Goal: Task Accomplishment & Management: Complete application form

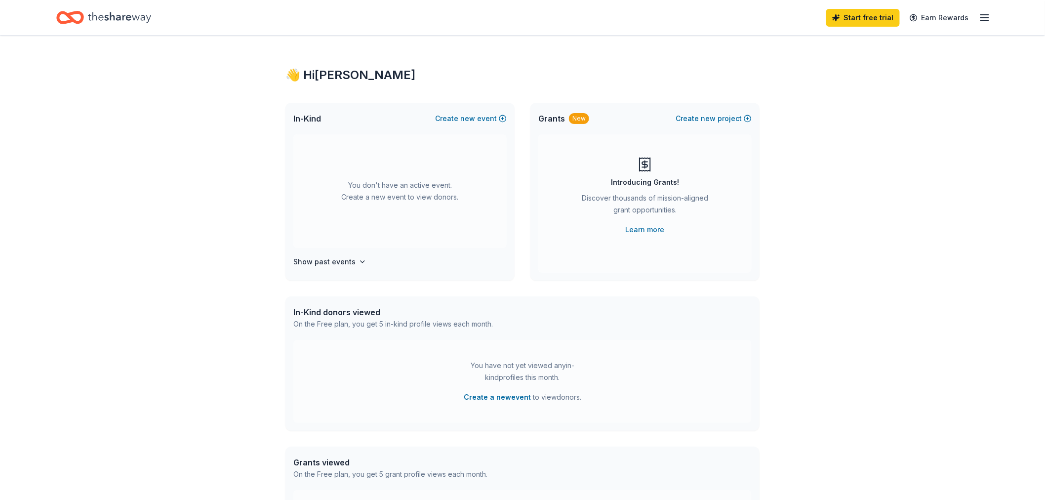
click at [977, 17] on div "Start free trial Earn Rewards" at bounding box center [908, 17] width 164 height 23
click at [982, 18] on icon "button" at bounding box center [985, 18] width 12 height 12
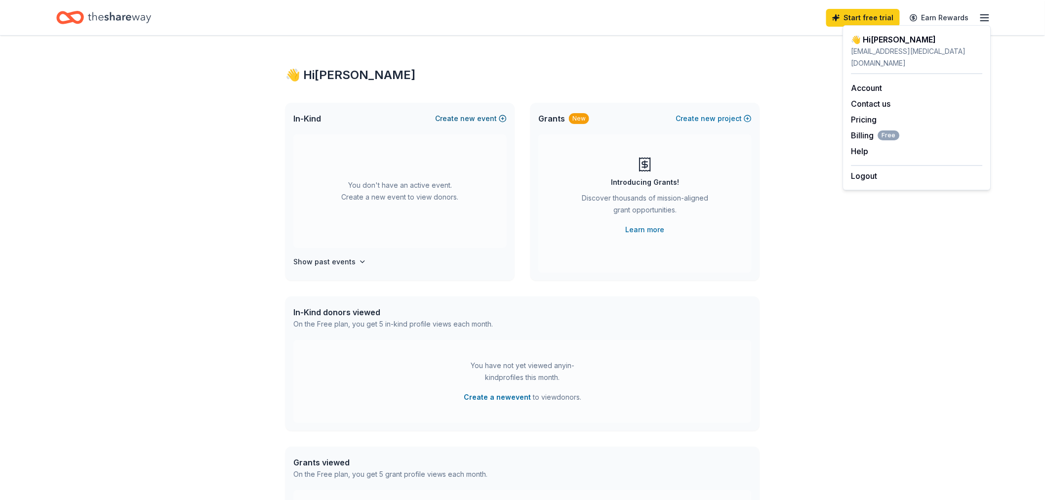
click at [481, 114] on button "Create new event" at bounding box center [471, 119] width 72 height 12
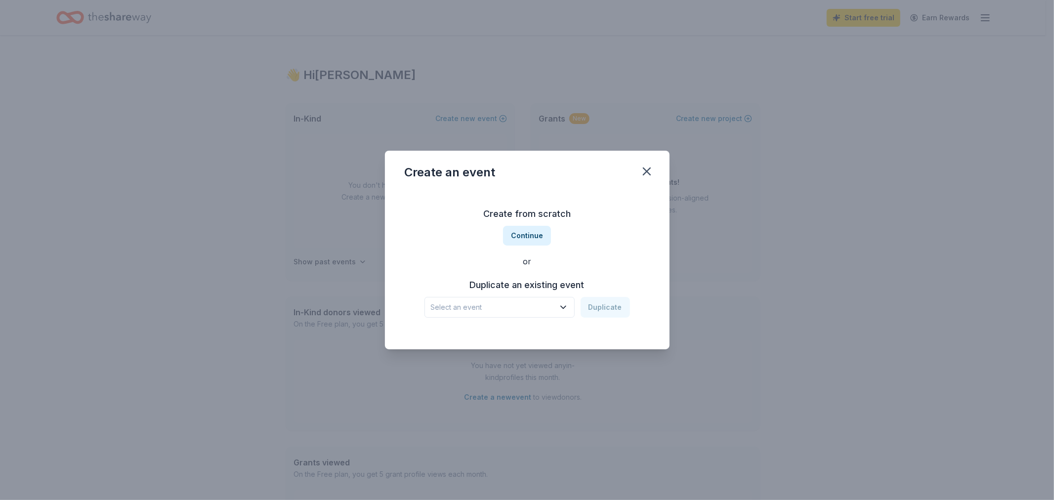
click at [535, 311] on span "Select an event" at bounding box center [492, 307] width 123 height 12
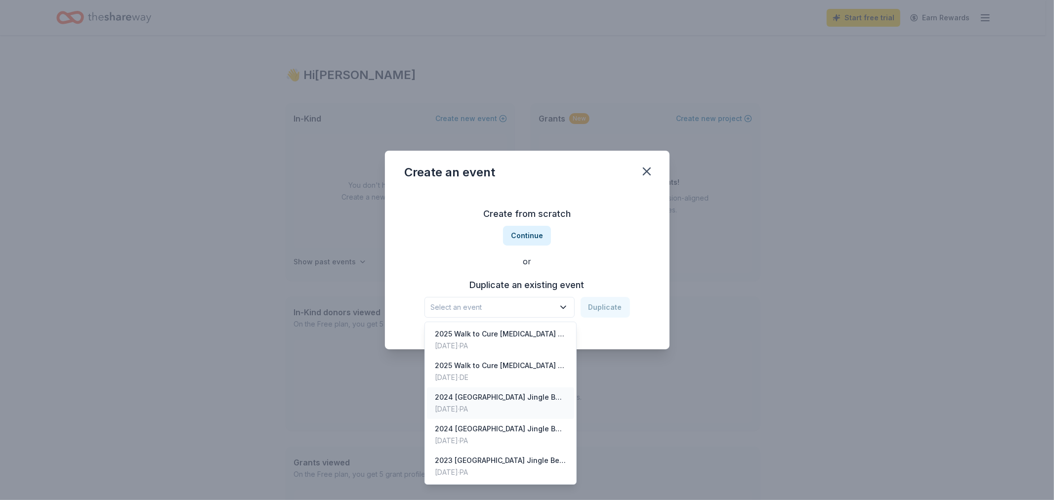
click at [525, 409] on div "[DATE] · [GEOGRAPHIC_DATA]" at bounding box center [500, 409] width 131 height 12
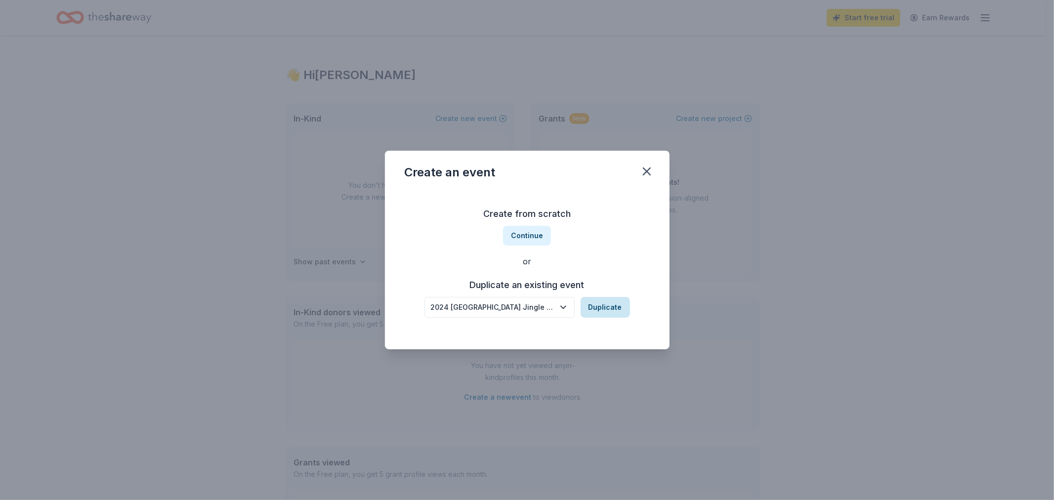
click at [602, 304] on button "Duplicate" at bounding box center [604, 307] width 49 height 21
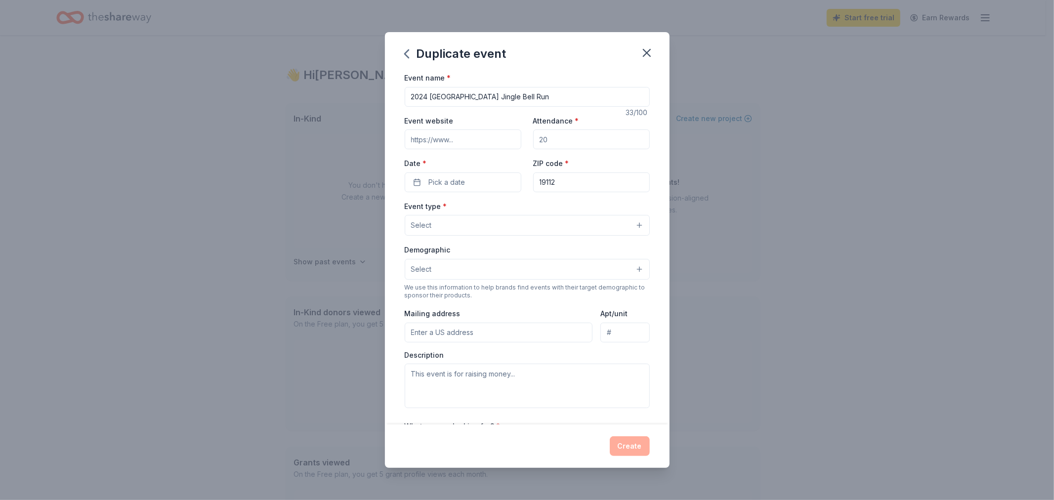
click at [426, 95] on input "2024 [GEOGRAPHIC_DATA] Jingle Bell Run" at bounding box center [527, 97] width 245 height 20
type input "2025 Philadelphia Jingle Bell Run"
click at [460, 141] on input "Event website" at bounding box center [463, 139] width 117 height 20
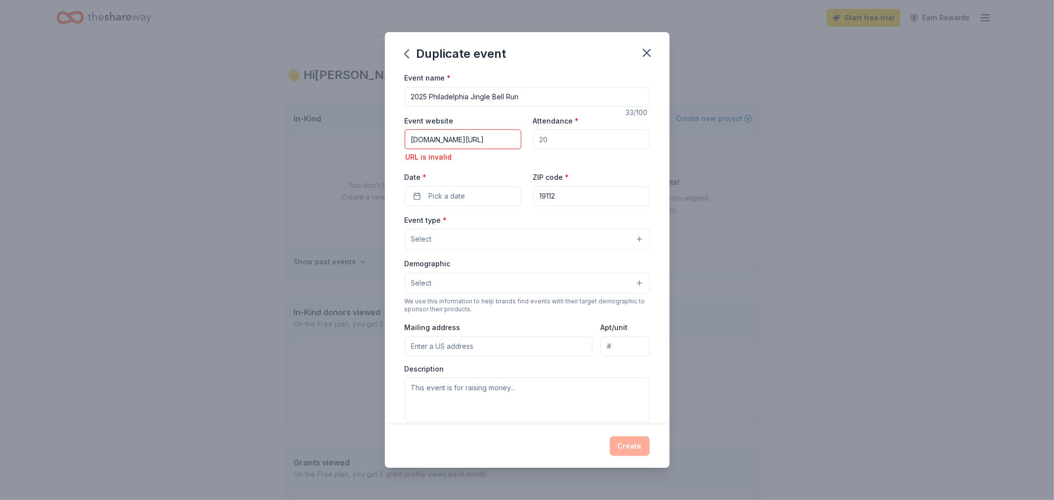
click at [550, 140] on input "Attendance *" at bounding box center [591, 139] width 117 height 20
click at [409, 141] on input "[DOMAIN_NAME][URL]" at bounding box center [463, 139] width 117 height 20
type input "[URL][DOMAIN_NAME]"
click at [563, 127] on div "Attendance *" at bounding box center [591, 139] width 117 height 49
click at [566, 137] on input "Attendance *" at bounding box center [591, 139] width 117 height 20
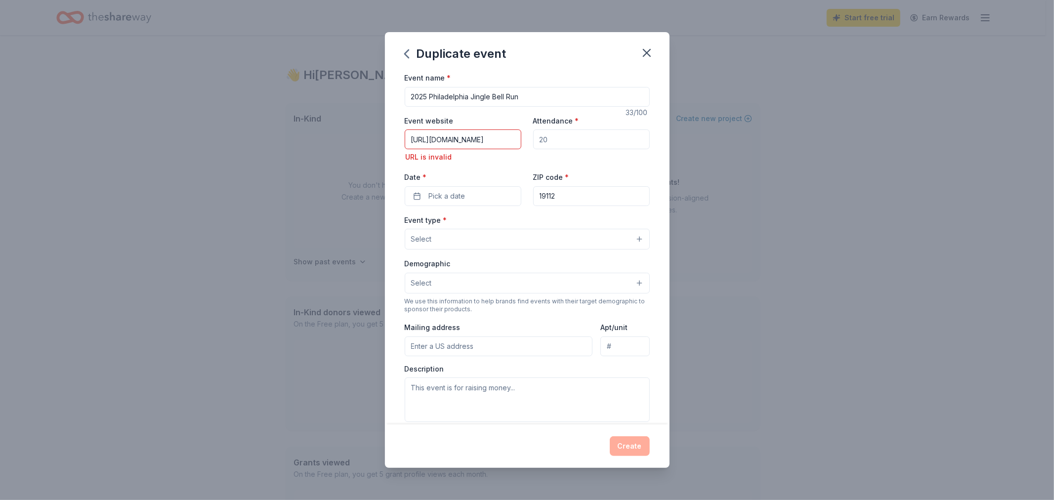
click at [483, 144] on input "[URL][DOMAIN_NAME]" at bounding box center [463, 139] width 117 height 20
click at [441, 136] on input "[URL][DOMAIN_NAME]" at bounding box center [463, 139] width 117 height 20
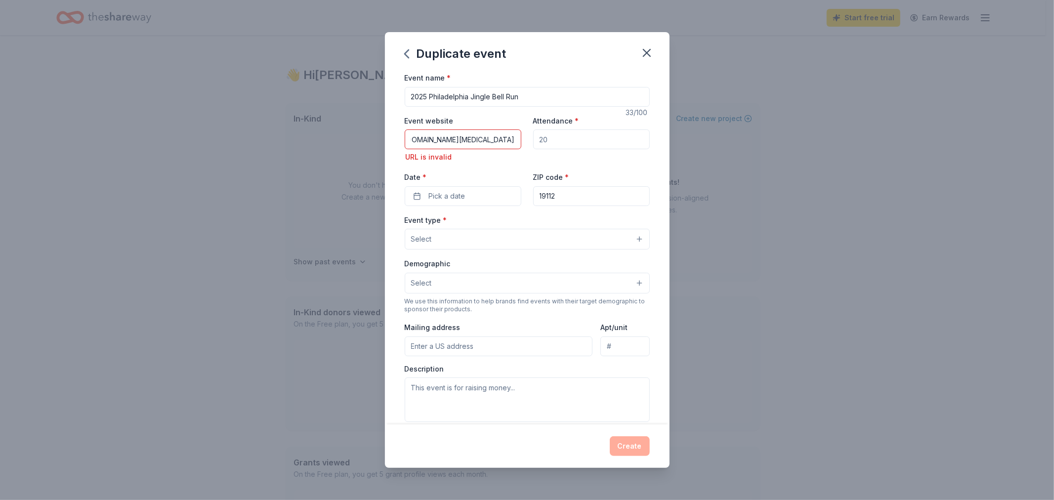
drag, startPoint x: 433, startPoint y: 139, endPoint x: 535, endPoint y: 144, distance: 101.9
click at [535, 144] on div "Event website [URL][DOMAIN_NAME][MEDICAL_DATA] URL is invalid Attendance * Date…" at bounding box center [527, 160] width 245 height 91
click at [433, 140] on input "[URL][DOMAIN_NAME]" at bounding box center [463, 139] width 117 height 20
type input "[URL][DOMAIN_NAME]"
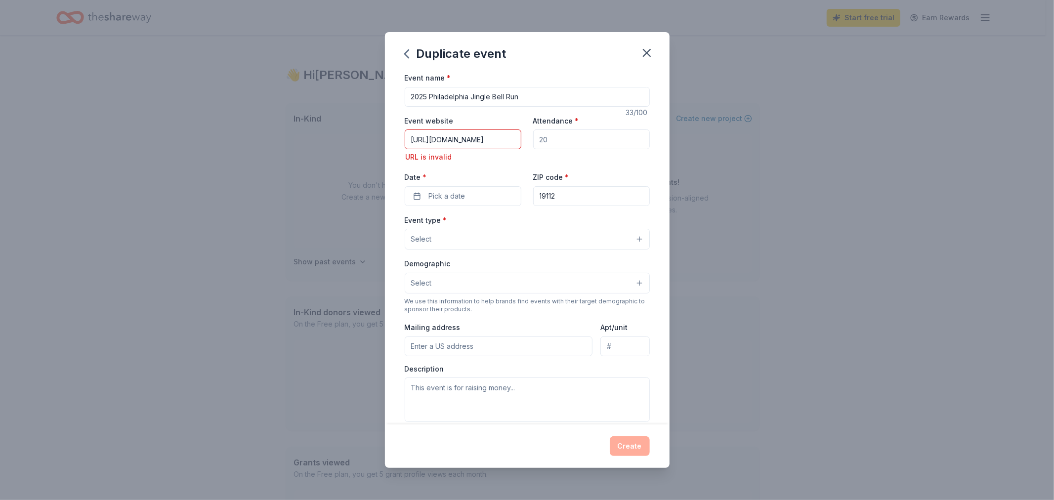
click at [546, 140] on input "Attendance *" at bounding box center [591, 139] width 117 height 20
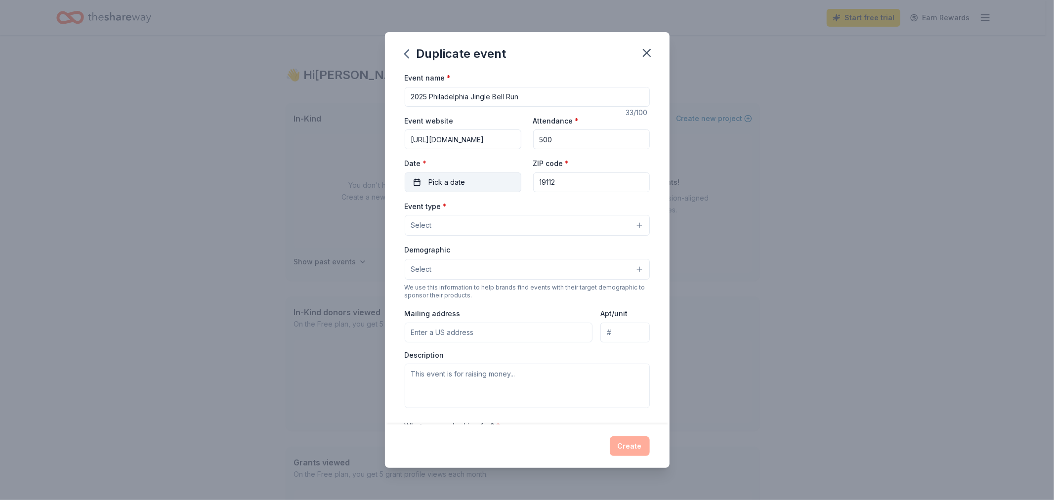
type input "500"
click at [512, 180] on button "Pick a date" at bounding box center [463, 182] width 117 height 20
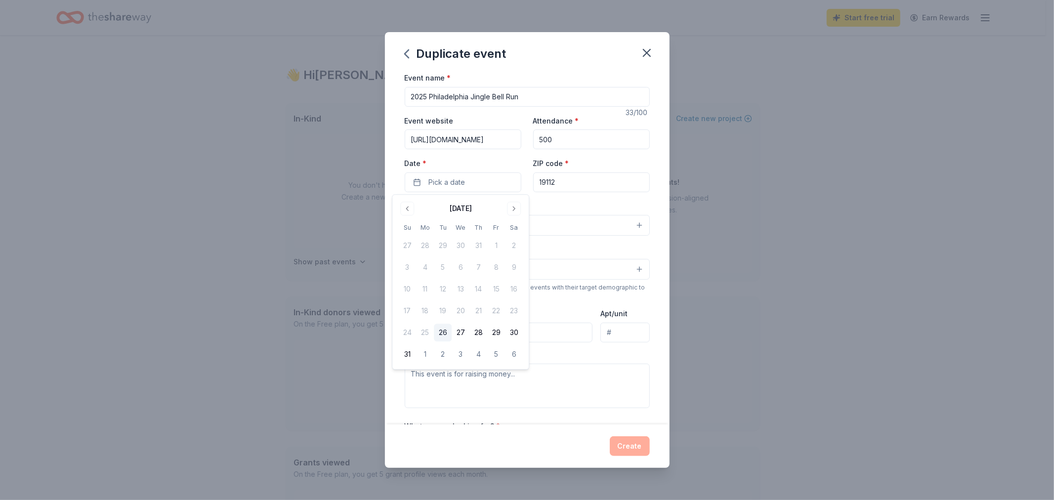
click at [506, 207] on div "[DATE]" at bounding box center [460, 208] width 124 height 14
click at [510, 207] on button "Go to next month" at bounding box center [514, 209] width 14 height 14
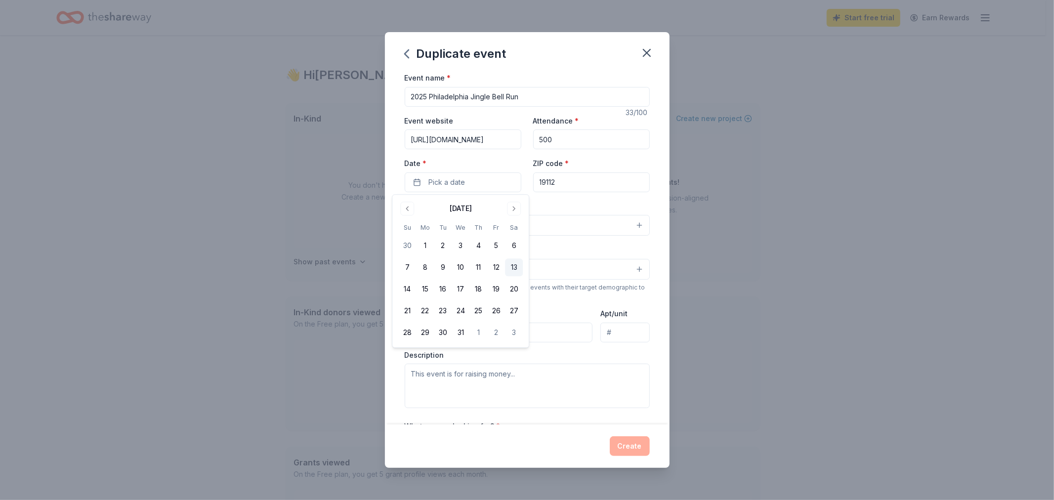
click at [512, 268] on button "13" at bounding box center [514, 268] width 18 height 18
click at [550, 179] on input "19112" at bounding box center [591, 182] width 117 height 20
click at [537, 229] on button "Select" at bounding box center [527, 225] width 245 height 21
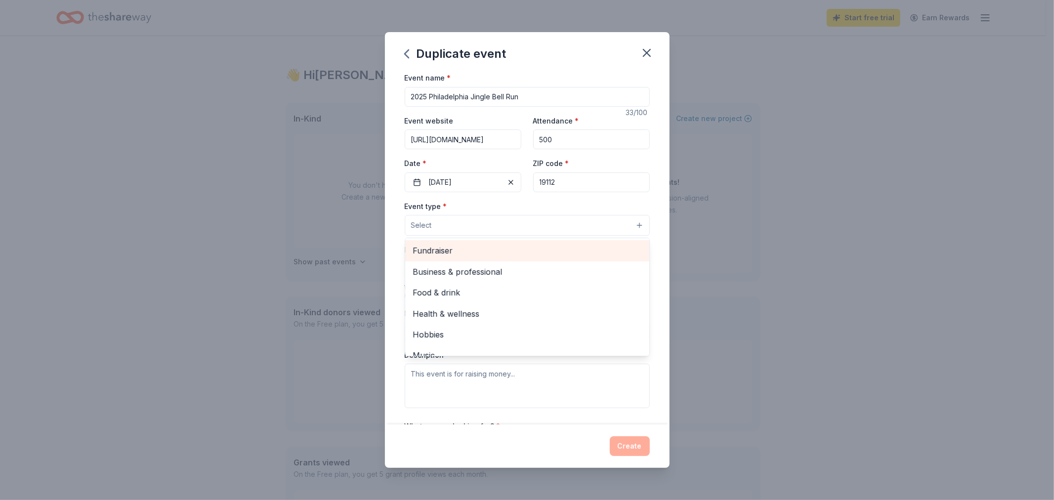
click at [526, 257] on span "Fundraiser" at bounding box center [527, 250] width 228 height 13
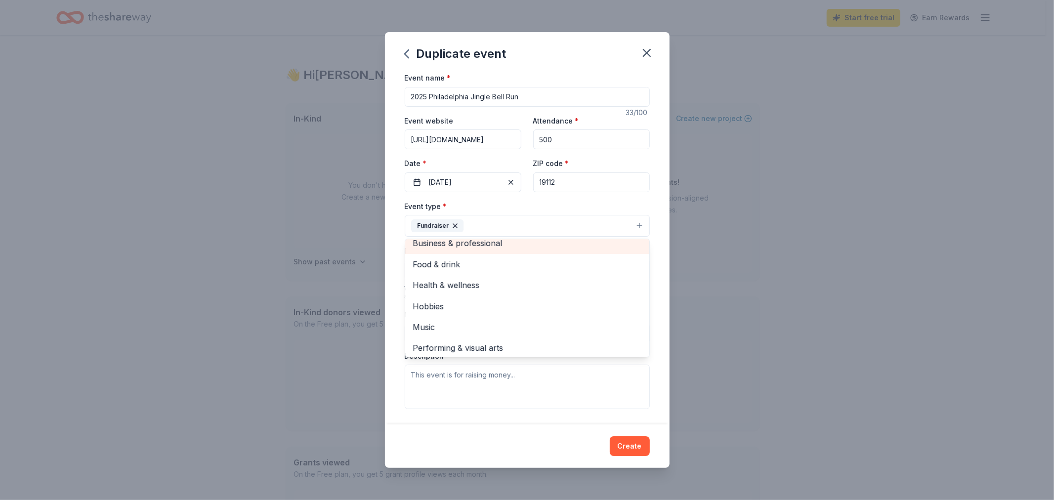
scroll to position [12, 0]
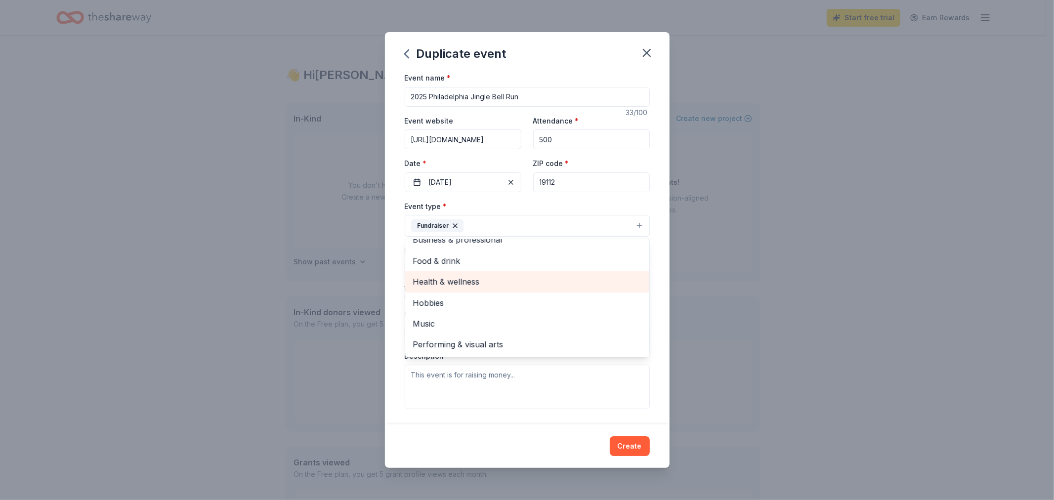
click at [524, 281] on span "Health & wellness" at bounding box center [527, 281] width 228 height 13
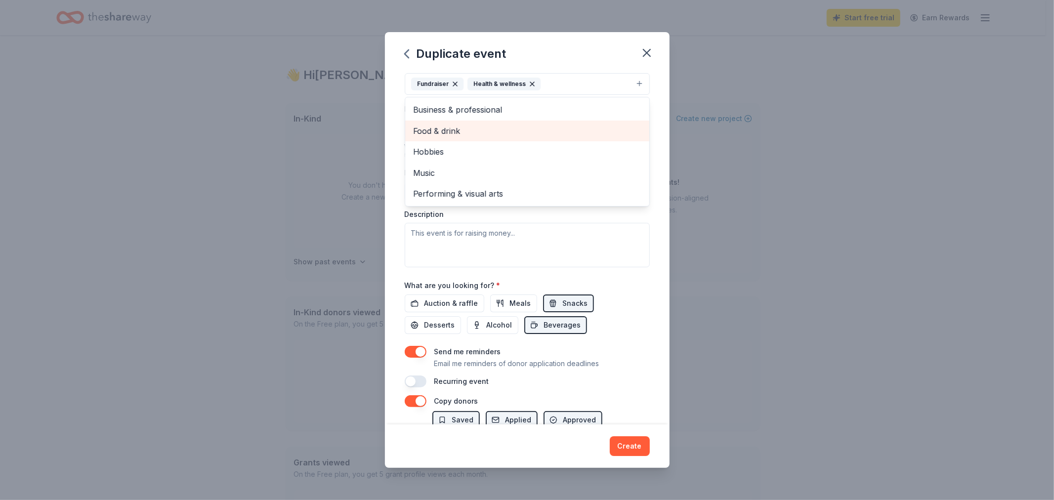
scroll to position [164, 0]
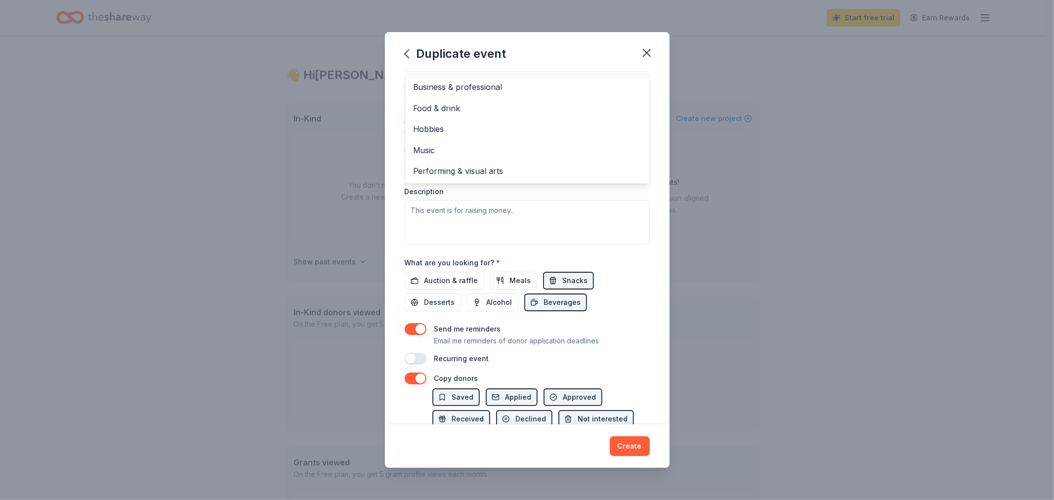
click at [648, 177] on div "Event name * 2025 Philadelphia Jingle Bell Run 33 /100 Event website [URL][DOMA…" at bounding box center [527, 248] width 285 height 353
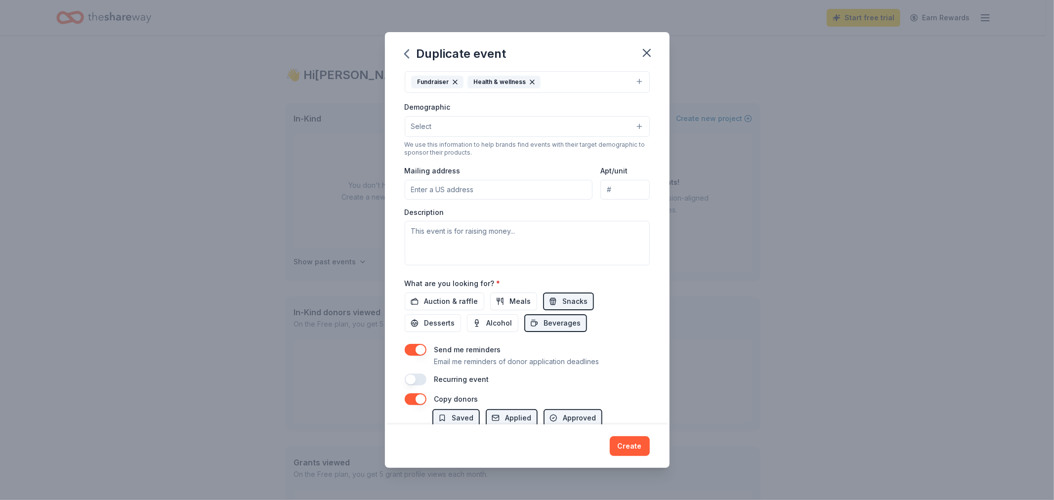
click at [560, 125] on button "Select" at bounding box center [527, 126] width 245 height 21
click at [558, 156] on span "All genders" at bounding box center [527, 151] width 228 height 13
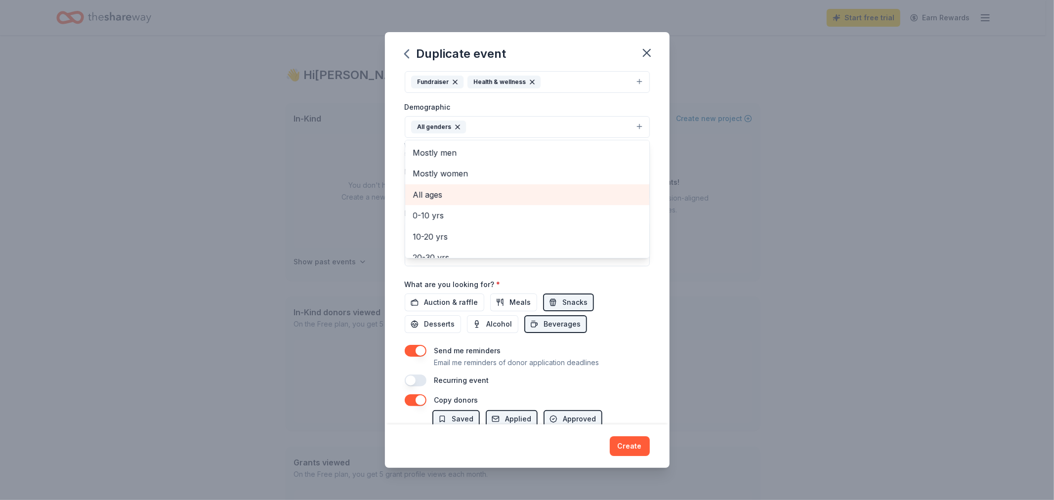
click at [540, 193] on span "All ages" at bounding box center [527, 194] width 228 height 13
click at [648, 165] on div "Event name * 2025 [GEOGRAPHIC_DATA] Jingle Bell Run 33 /100 Event website [URL]…" at bounding box center [527, 248] width 285 height 353
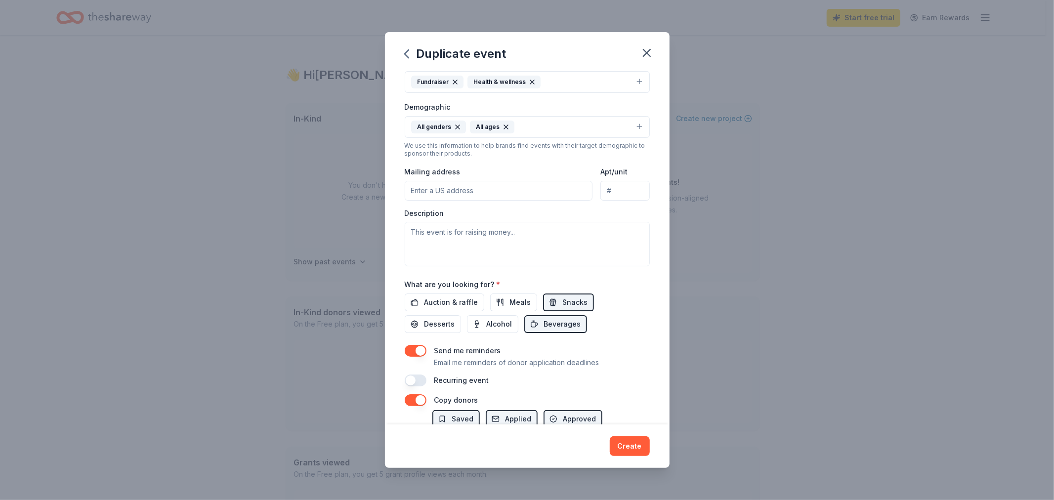
click at [521, 192] on input "Mailing address" at bounding box center [499, 191] width 188 height 20
type input "[STREET_ADDRESS]"
drag, startPoint x: 532, startPoint y: 179, endPoint x: 398, endPoint y: 183, distance: 133.4
click at [398, 183] on div "Event name * 2025 Philadelphia Jingle Bell Run 33 /100 Event website [URL][DOMA…" at bounding box center [527, 248] width 285 height 353
click at [441, 194] on input "[STREET_ADDRESS]" at bounding box center [499, 191] width 188 height 20
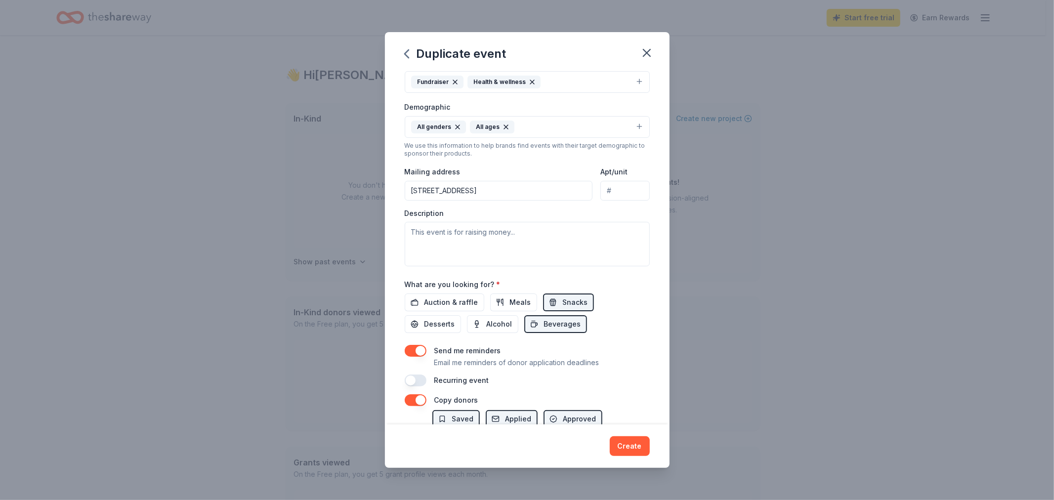
click at [441, 194] on input "[STREET_ADDRESS]" at bounding box center [499, 191] width 188 height 20
click at [510, 196] on input "Mailing address" at bounding box center [499, 191] width 188 height 20
click at [504, 193] on input "[STREET_ADDRESS]" at bounding box center [499, 191] width 188 height 20
drag, startPoint x: 470, startPoint y: 194, endPoint x: 564, endPoint y: 188, distance: 94.0
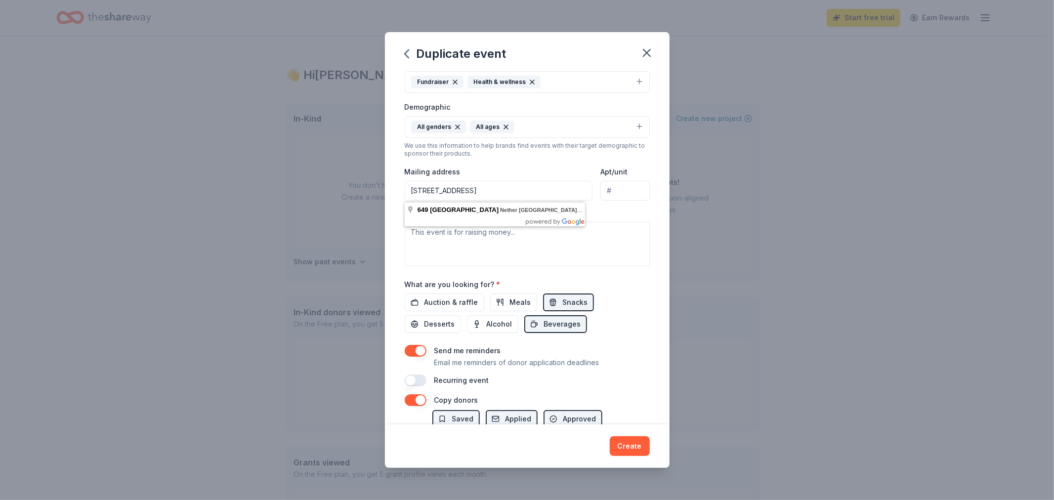
click at [564, 188] on input "[STREET_ADDRESS]" at bounding box center [499, 191] width 188 height 20
type input "[STREET_ADDRESS]"
click at [606, 239] on textarea at bounding box center [527, 244] width 245 height 44
click at [461, 236] on textarea at bounding box center [527, 244] width 245 height 44
paste textarea "Lor ipsum dol sita cons’a Elitse Doei Tem, inc utlabore etdolor magn ali enimad…"
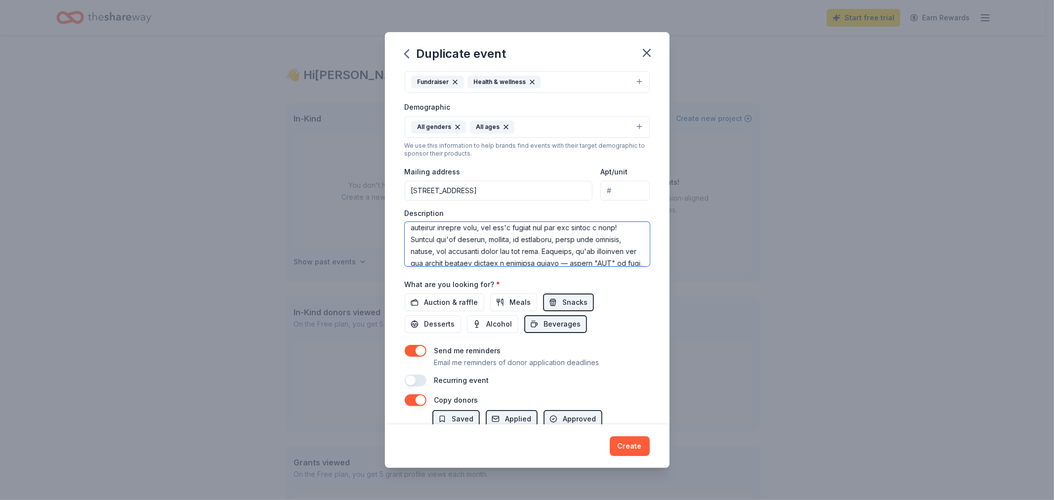
scroll to position [0, 0]
click at [615, 254] on textarea at bounding box center [527, 244] width 245 height 44
click at [561, 245] on textarea at bounding box center [527, 244] width 245 height 44
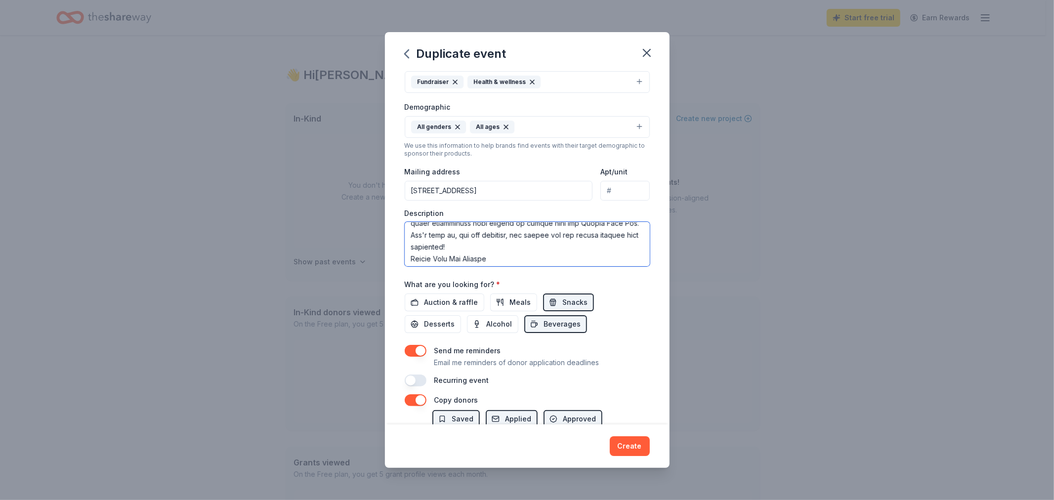
click at [540, 253] on textarea at bounding box center [527, 244] width 245 height 44
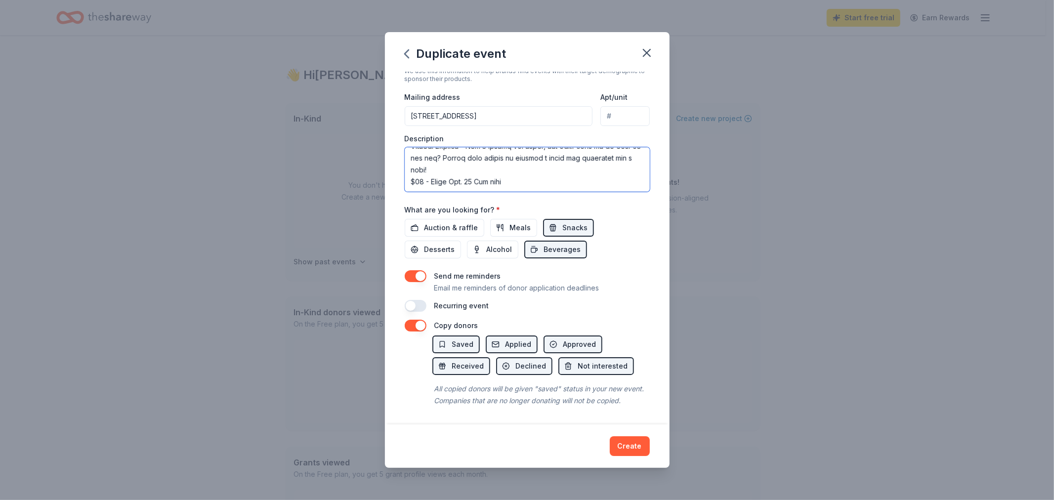
scroll to position [231, 0]
type textarea "Lor ipsum dol sita cons’a Elitse Doei Tem, inc utlabore etdolor magn ali enimad…"
click at [469, 222] on span "Auction & raffle" at bounding box center [451, 228] width 54 height 12
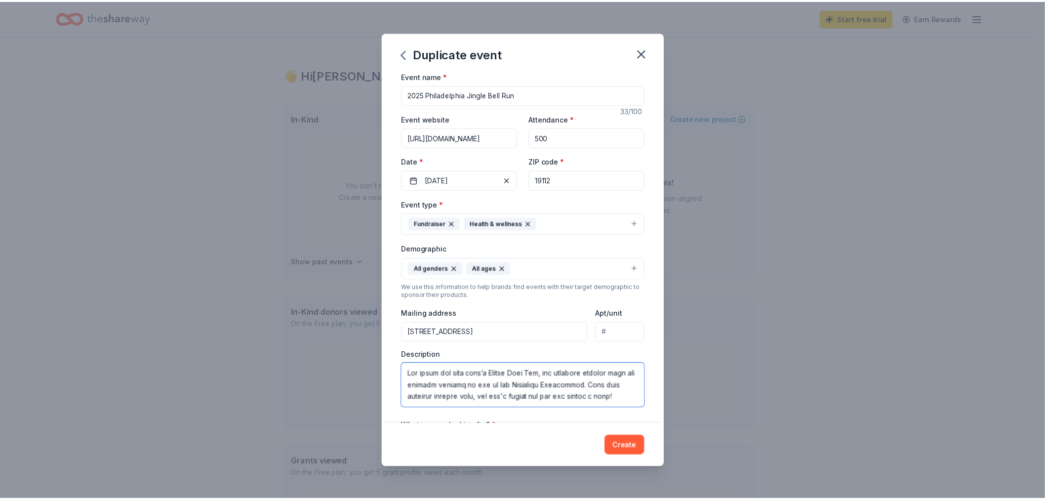
scroll to position [0, 0]
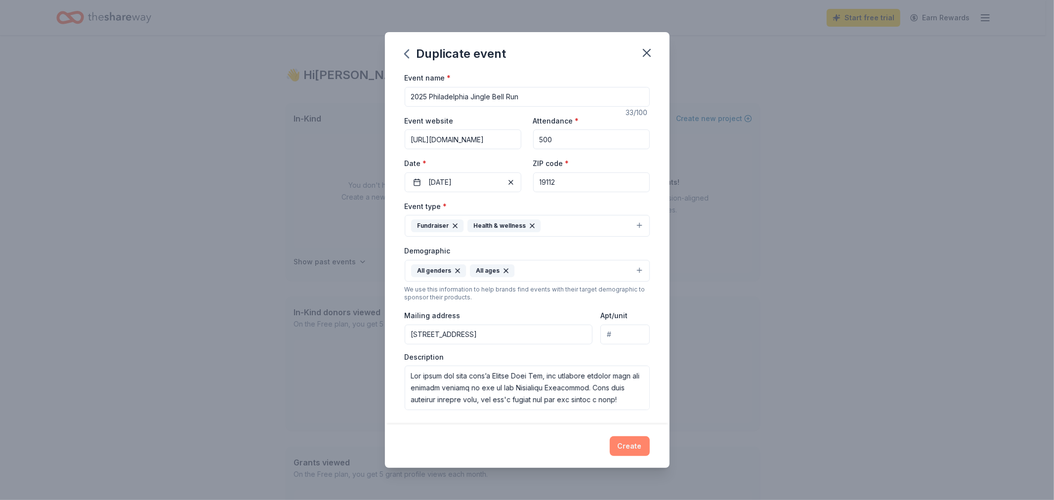
click at [628, 440] on button "Create" at bounding box center [630, 446] width 40 height 20
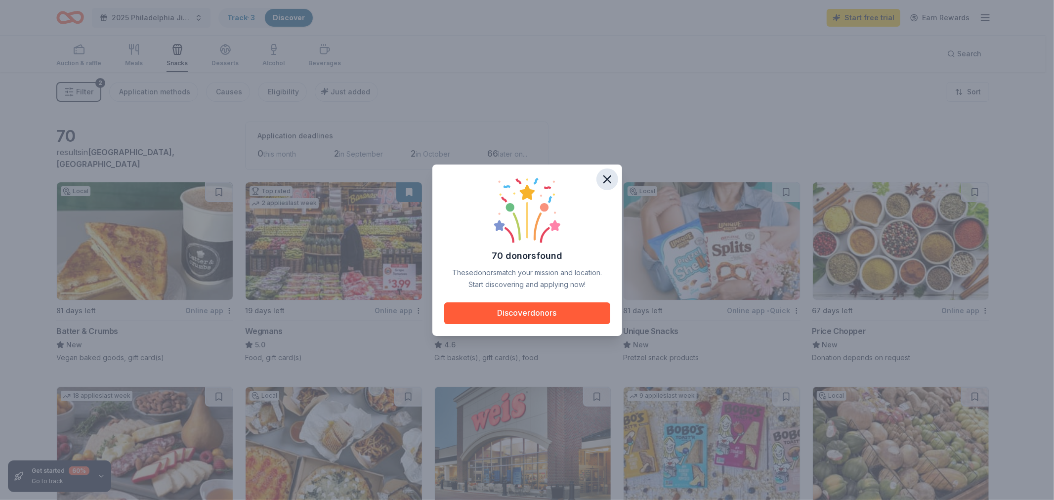
click at [606, 178] on icon "button" at bounding box center [607, 179] width 7 height 7
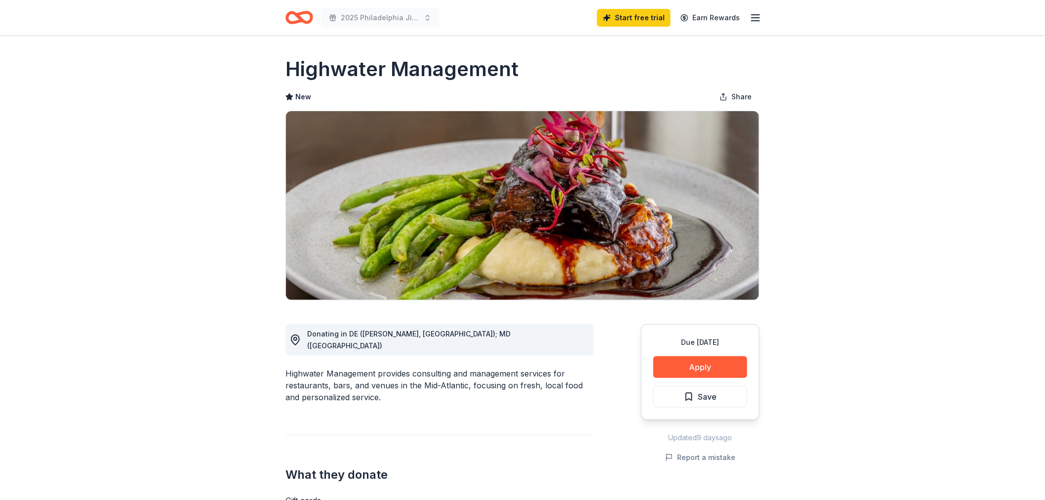
drag, startPoint x: 534, startPoint y: 71, endPoint x: 344, endPoint y: 73, distance: 190.7
click at [344, 73] on div "Highwater Management" at bounding box center [523, 69] width 474 height 28
click at [344, 73] on h1 "Highwater Management" at bounding box center [402, 69] width 233 height 28
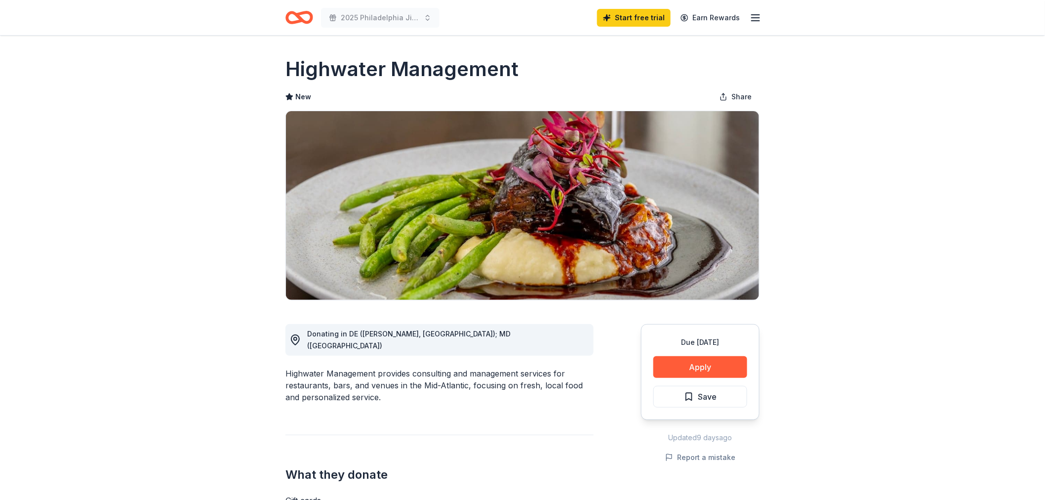
click at [384, 66] on h1 "Highwater Management" at bounding box center [402, 69] width 233 height 28
drag, startPoint x: 462, startPoint y: 65, endPoint x: 338, endPoint y: 72, distance: 124.7
click at [338, 72] on h1 "Highwater Management" at bounding box center [402, 69] width 233 height 28
